Goal: Use online tool/utility: Utilize a website feature to perform a specific function

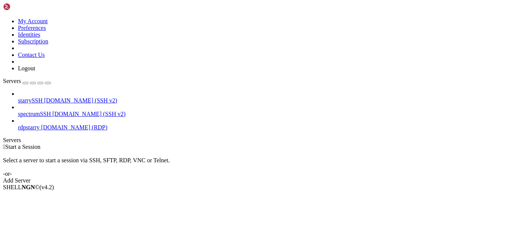
click at [57, 124] on span "[DOMAIN_NAME] (RDP)" at bounding box center [74, 127] width 66 height 6
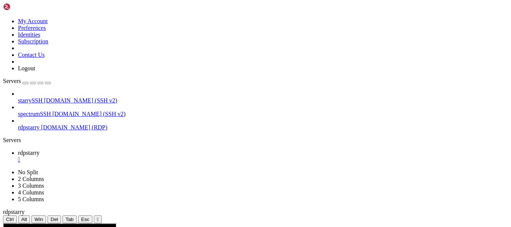
click at [102, 216] on button "" at bounding box center [98, 220] width 8 height 8
